Goal: Find specific page/section: Find specific page/section

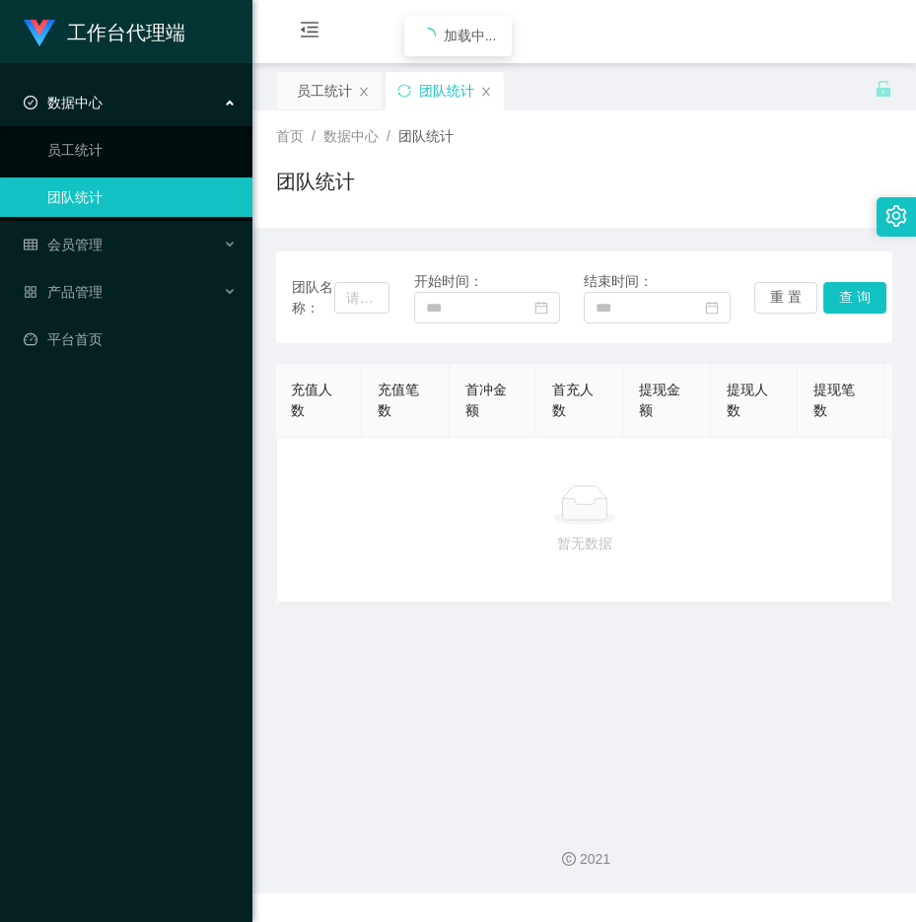
scroll to position [0, 375]
click at [95, 113] on div "数据中心" at bounding box center [126, 102] width 253 height 39
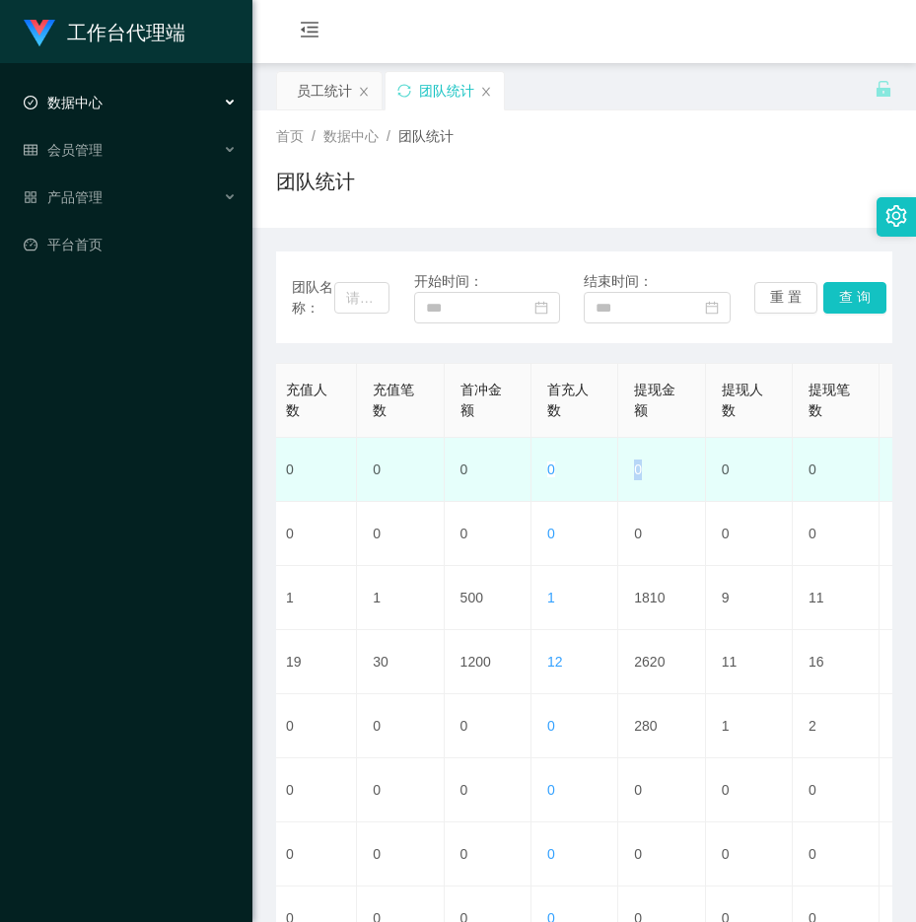
drag, startPoint x: 653, startPoint y: 445, endPoint x: 681, endPoint y: 450, distance: 28.1
click at [681, 450] on td "0" at bounding box center [662, 470] width 87 height 64
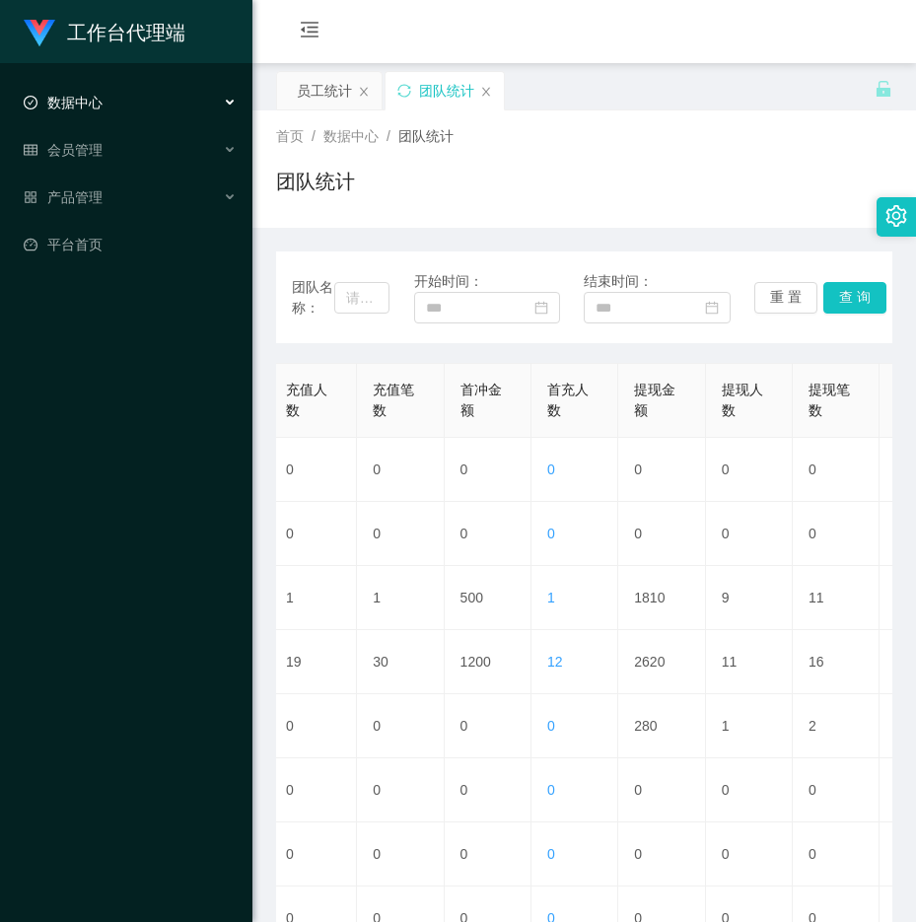
click at [100, 104] on span "数据中心" at bounding box center [63, 103] width 79 height 16
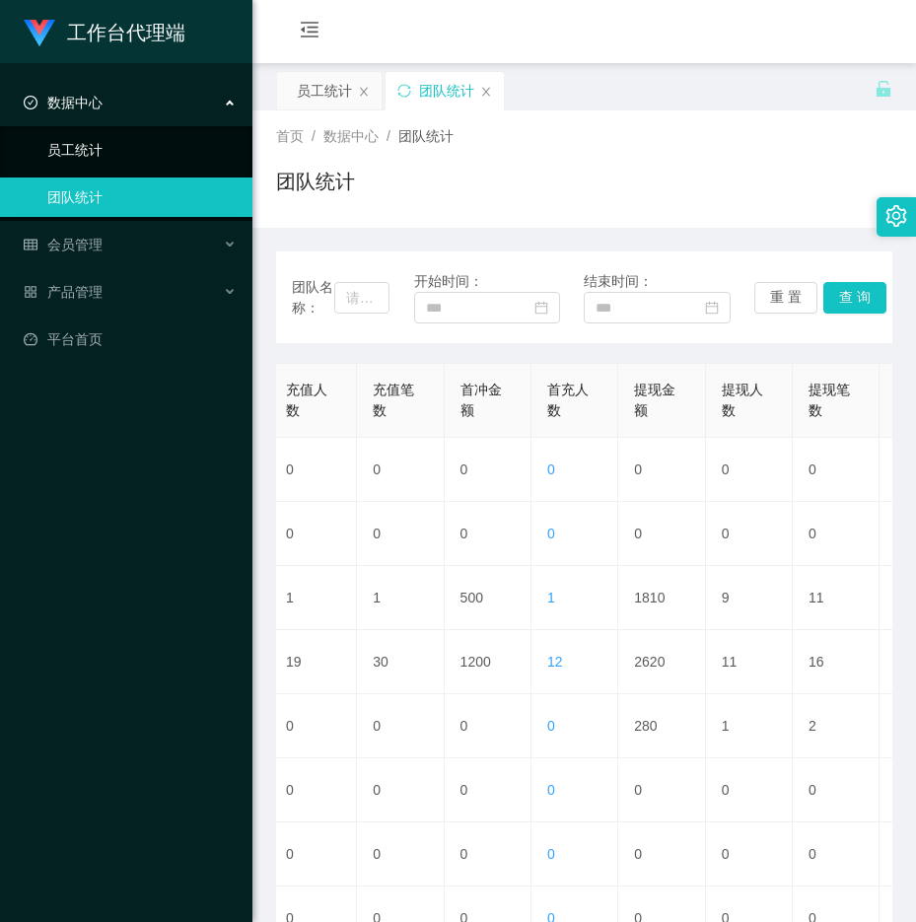
click at [84, 153] on link "员工统计" at bounding box center [141, 149] width 189 height 39
